Goal: Transaction & Acquisition: Purchase product/service

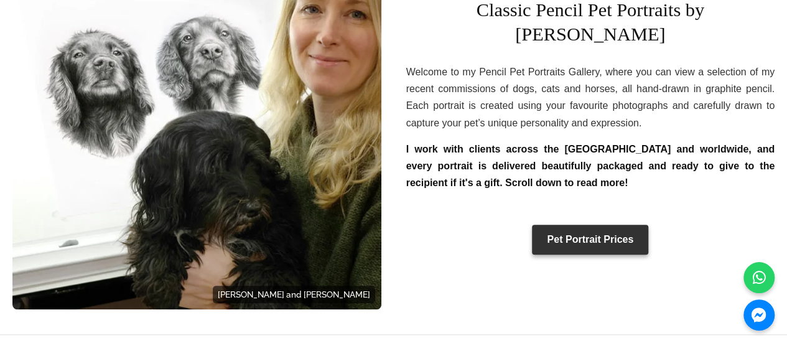
scroll to position [436, 0]
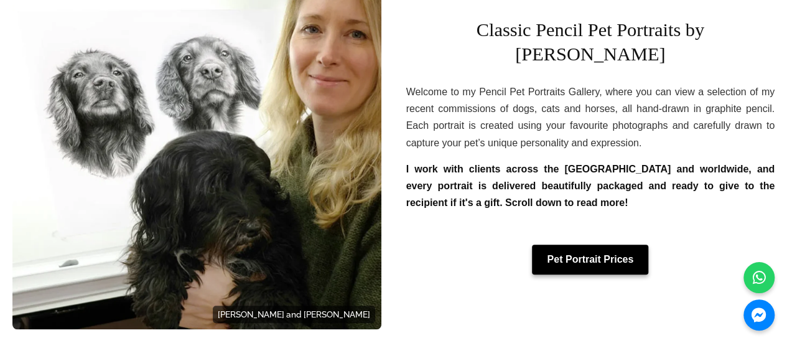
click at [596, 248] on link "Pet Portrait Prices" at bounding box center [590, 260] width 116 height 30
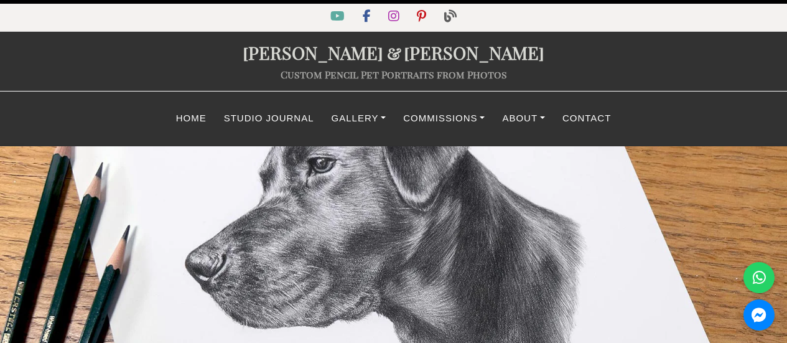
select select "GBP"
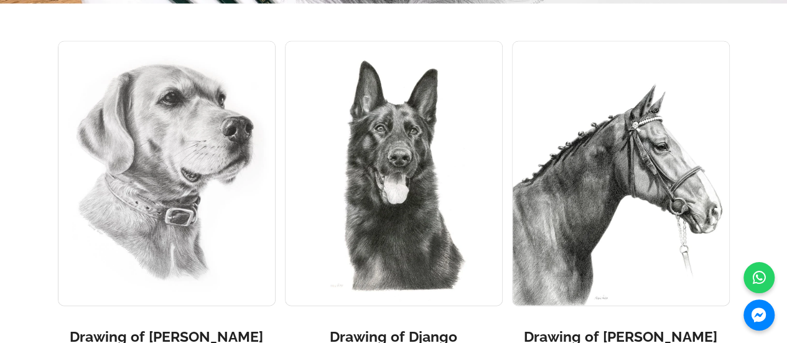
scroll to position [6079, 0]
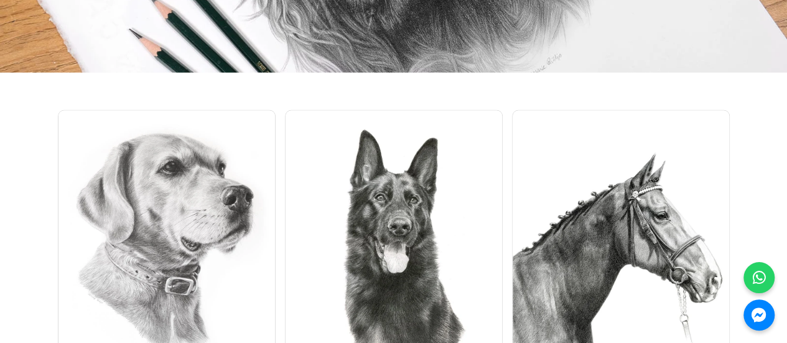
click at [414, 123] on img at bounding box center [394, 242] width 218 height 265
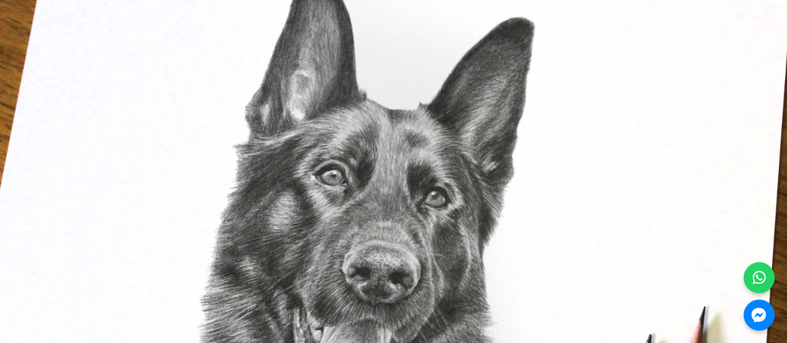
scroll to position [561, 0]
